Goal: Transaction & Acquisition: Purchase product/service

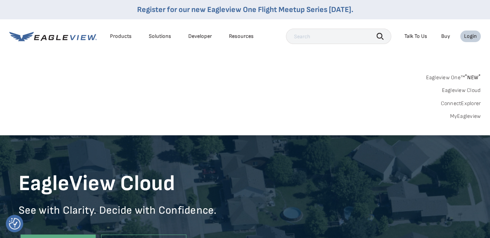
click at [455, 75] on link "Eagleview One™ * NEW *" at bounding box center [452, 76] width 55 height 9
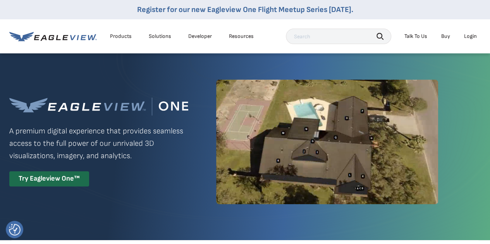
click at [466, 37] on div "Login" at bounding box center [470, 36] width 13 height 7
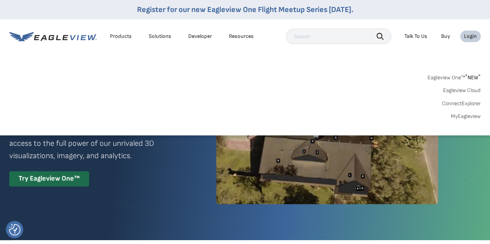
click at [460, 118] on link "MyEagleview" at bounding box center [466, 116] width 30 height 7
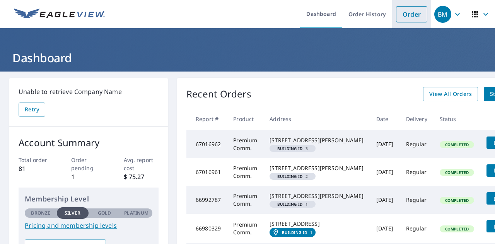
click at [396, 19] on link "Order" at bounding box center [411, 14] width 31 height 16
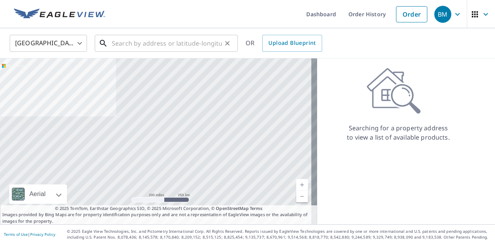
click at [192, 48] on input "text" at bounding box center [167, 44] width 110 height 22
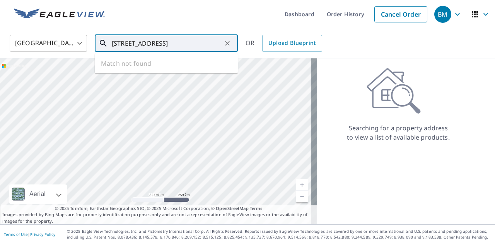
type input "48811 wam springs blvd fremont ca"
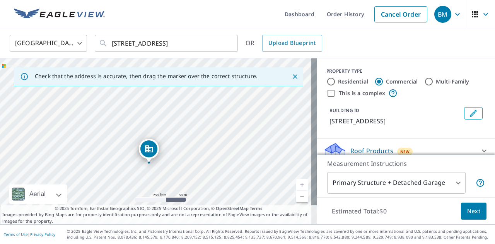
drag, startPoint x: 158, startPoint y: 128, endPoint x: 150, endPoint y: 148, distance: 21.8
click at [293, 76] on icon "Close" at bounding box center [295, 76] width 5 height 5
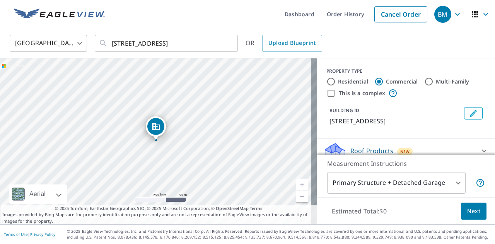
click at [437, 178] on body "BM BM Dashboard Order History Cancel Order BM United States US ​ 48811 wam spri…" at bounding box center [247, 122] width 495 height 244
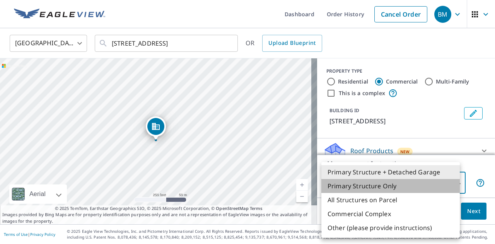
click at [391, 183] on li "Primary Structure Only" at bounding box center [391, 186] width 139 height 14
type input "2"
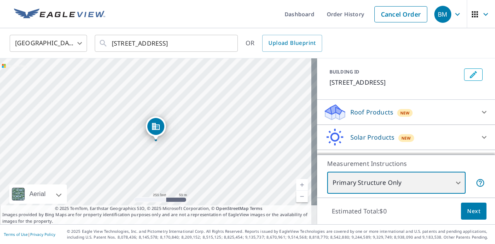
scroll to position [67, 0]
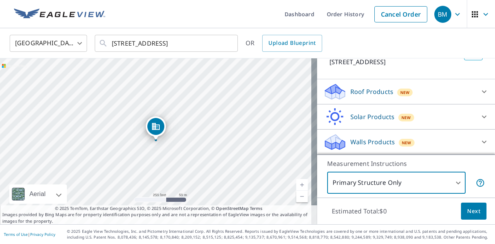
click at [427, 138] on div "Walls Products New" at bounding box center [400, 142] width 152 height 18
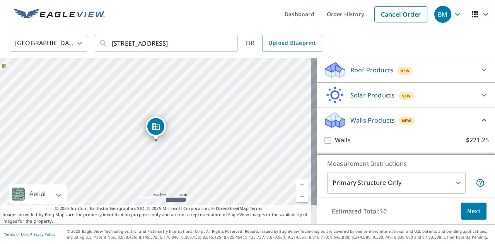
scroll to position [89, 0]
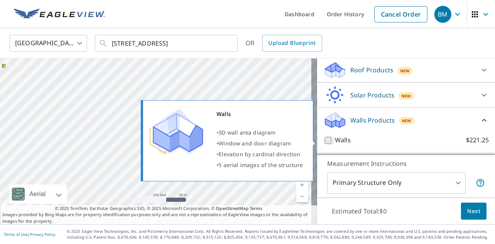
click at [324, 141] on input "Walls $221.25" at bounding box center [330, 140] width 12 height 9
checkbox input "true"
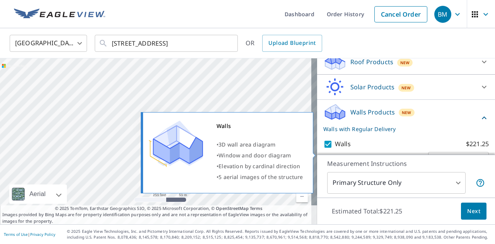
scroll to position [118, 0]
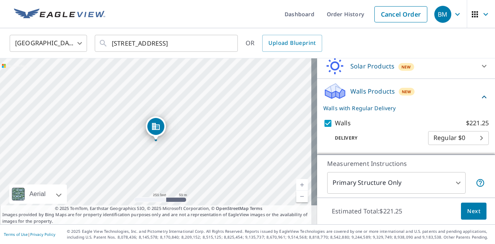
click at [470, 210] on span "Next" at bounding box center [474, 212] width 13 height 10
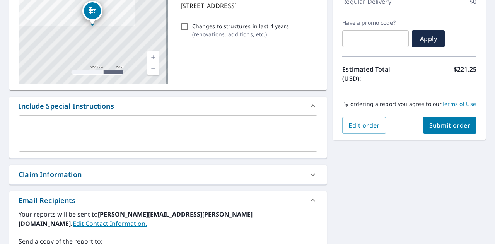
scroll to position [155, 0]
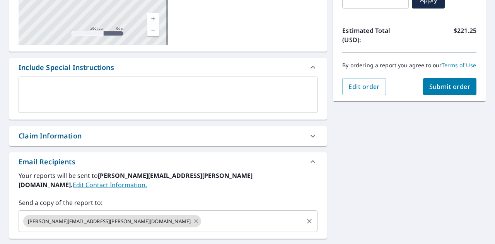
click at [193, 217] on icon at bounding box center [196, 221] width 6 height 9
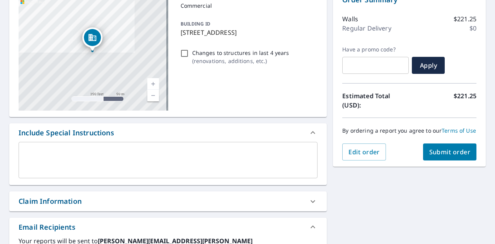
scroll to position [77, 0]
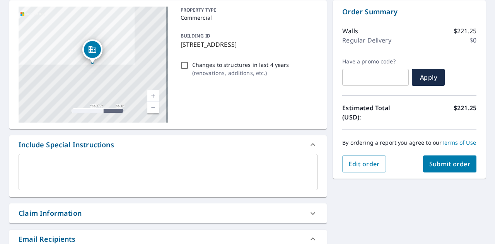
click at [423, 173] on button "Submit order" at bounding box center [450, 164] width 54 height 17
checkbox input "true"
